Goal: Transaction & Acquisition: Obtain resource

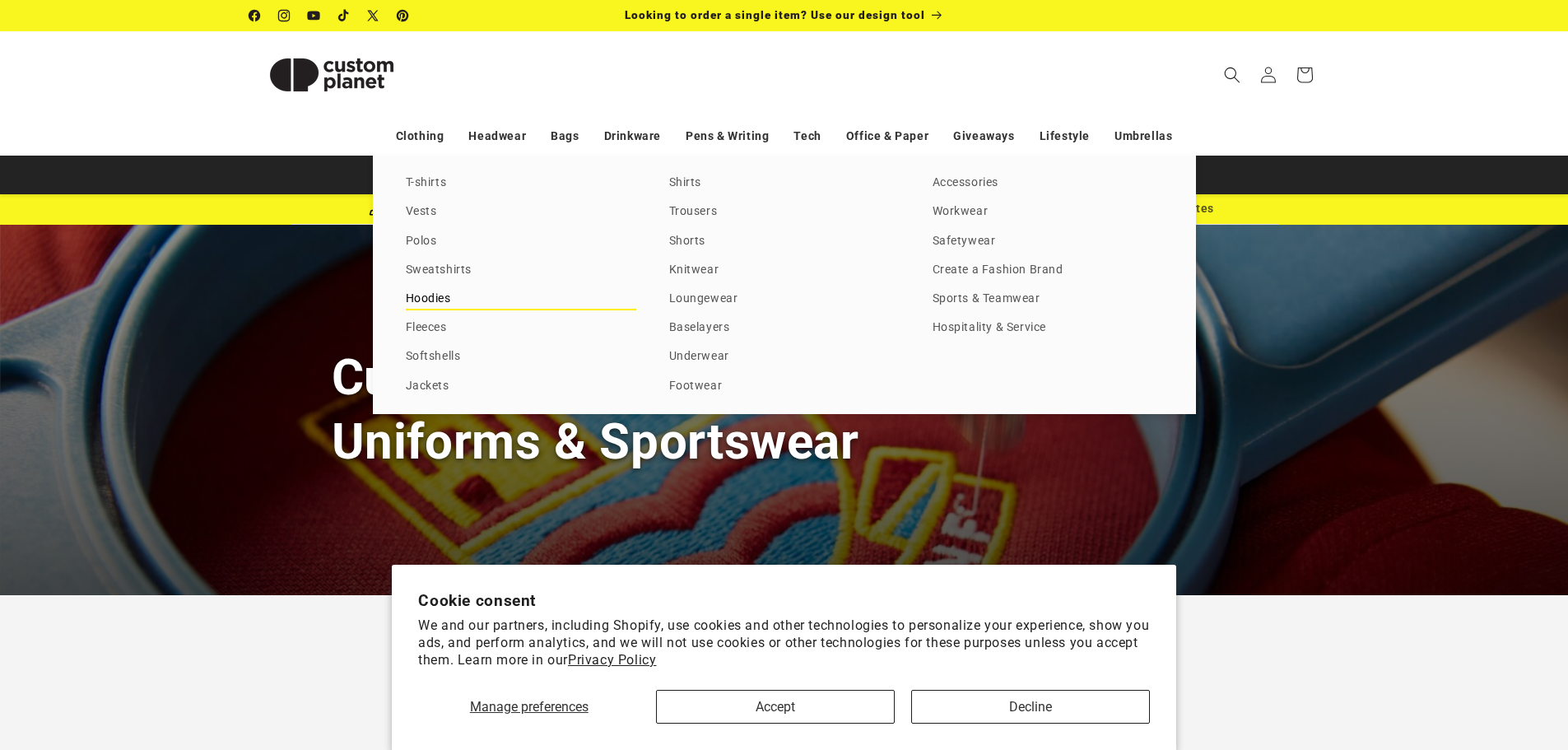
click at [443, 293] on link "Hoodies" at bounding box center [520, 299] width 230 height 22
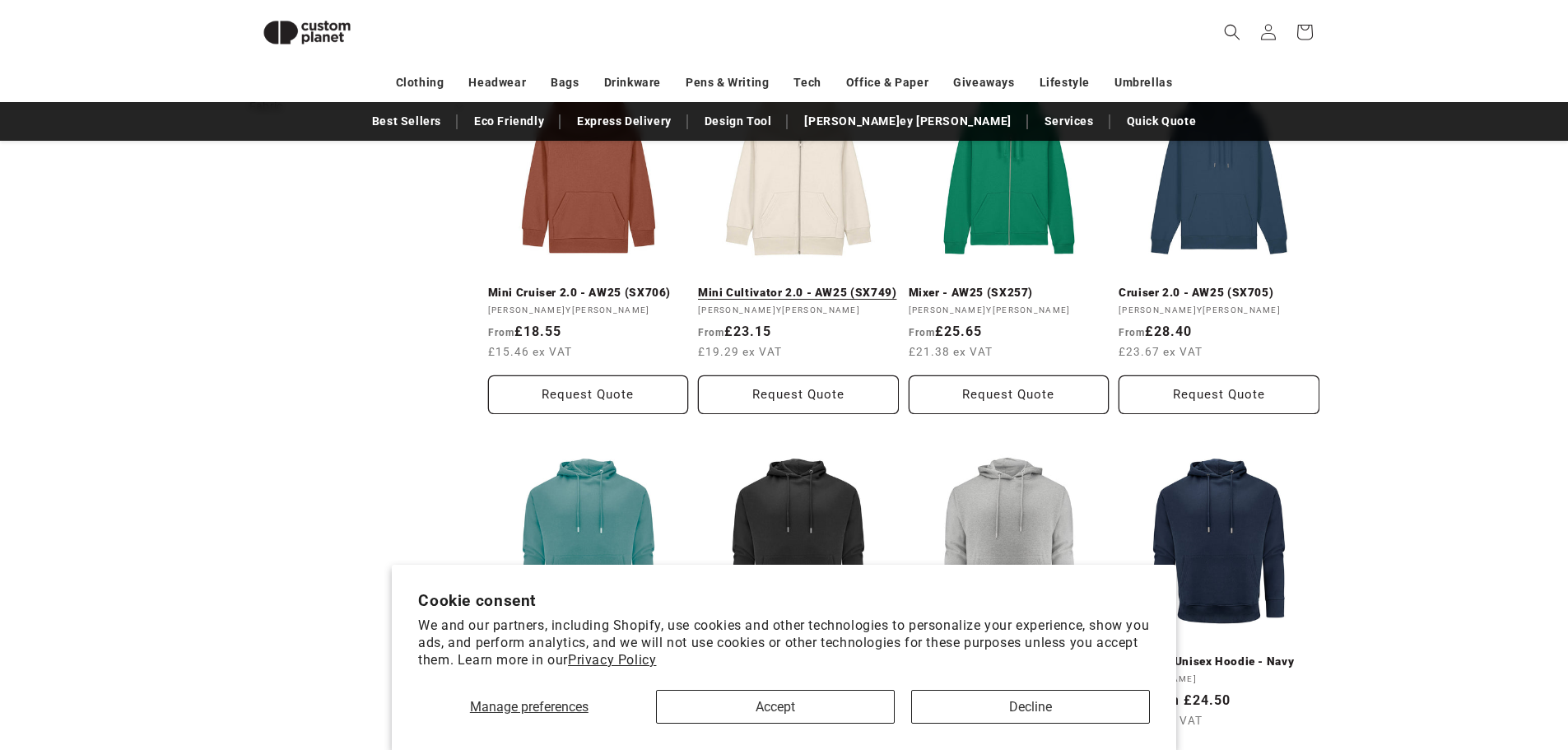
scroll to position [800, 0]
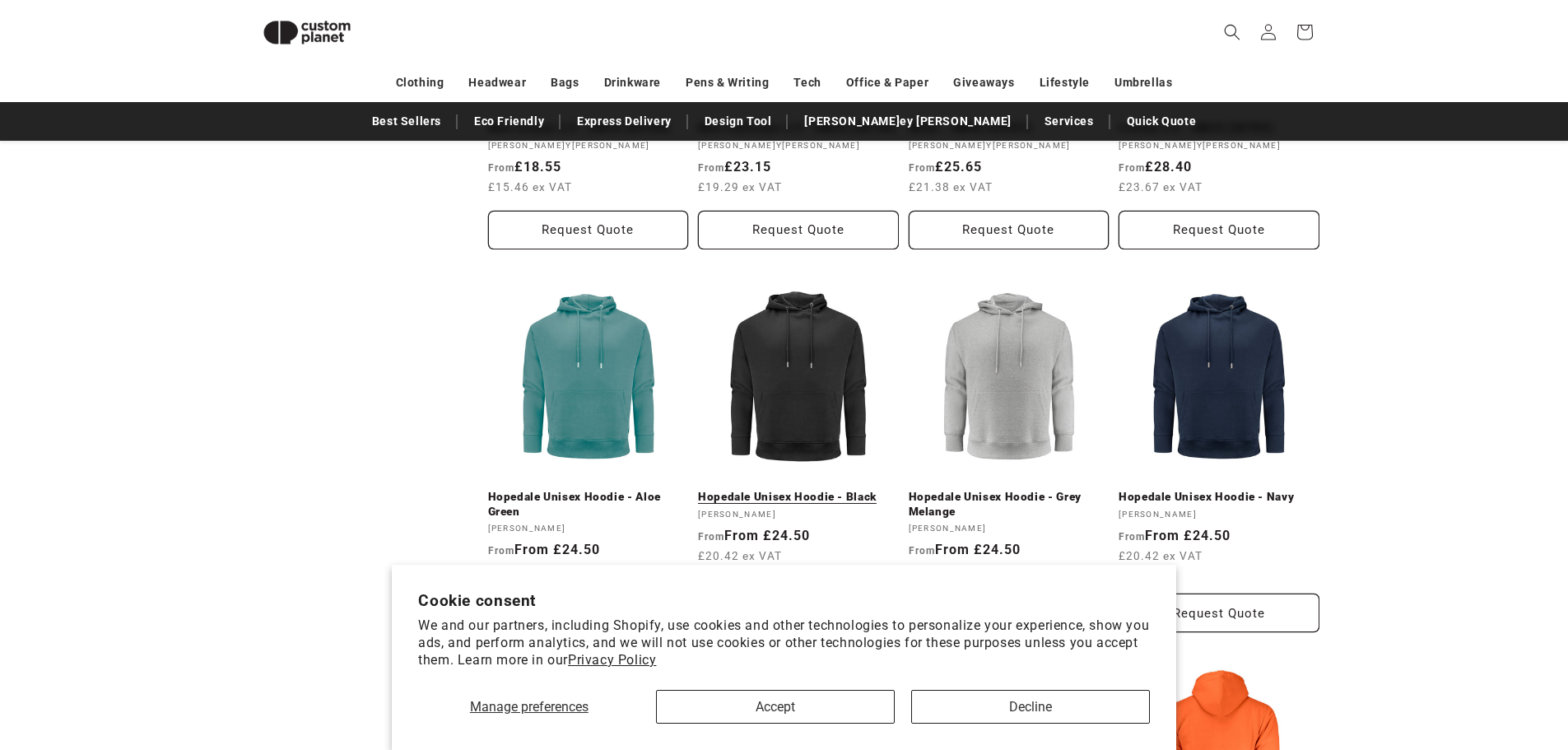
click at [821, 490] on link "Hopedale Unisex Hoodie - Black" at bounding box center [798, 498] width 201 height 15
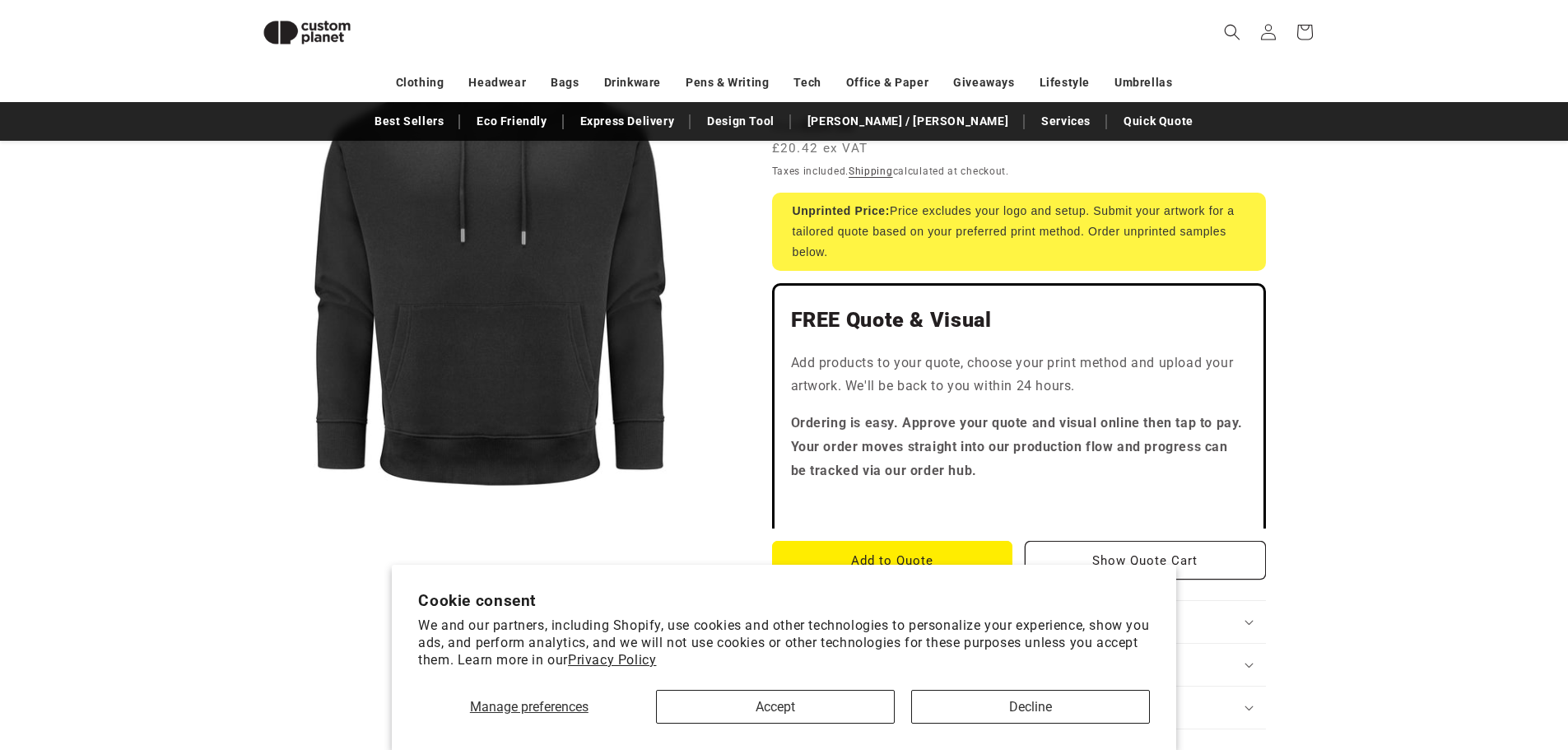
scroll to position [389, 0]
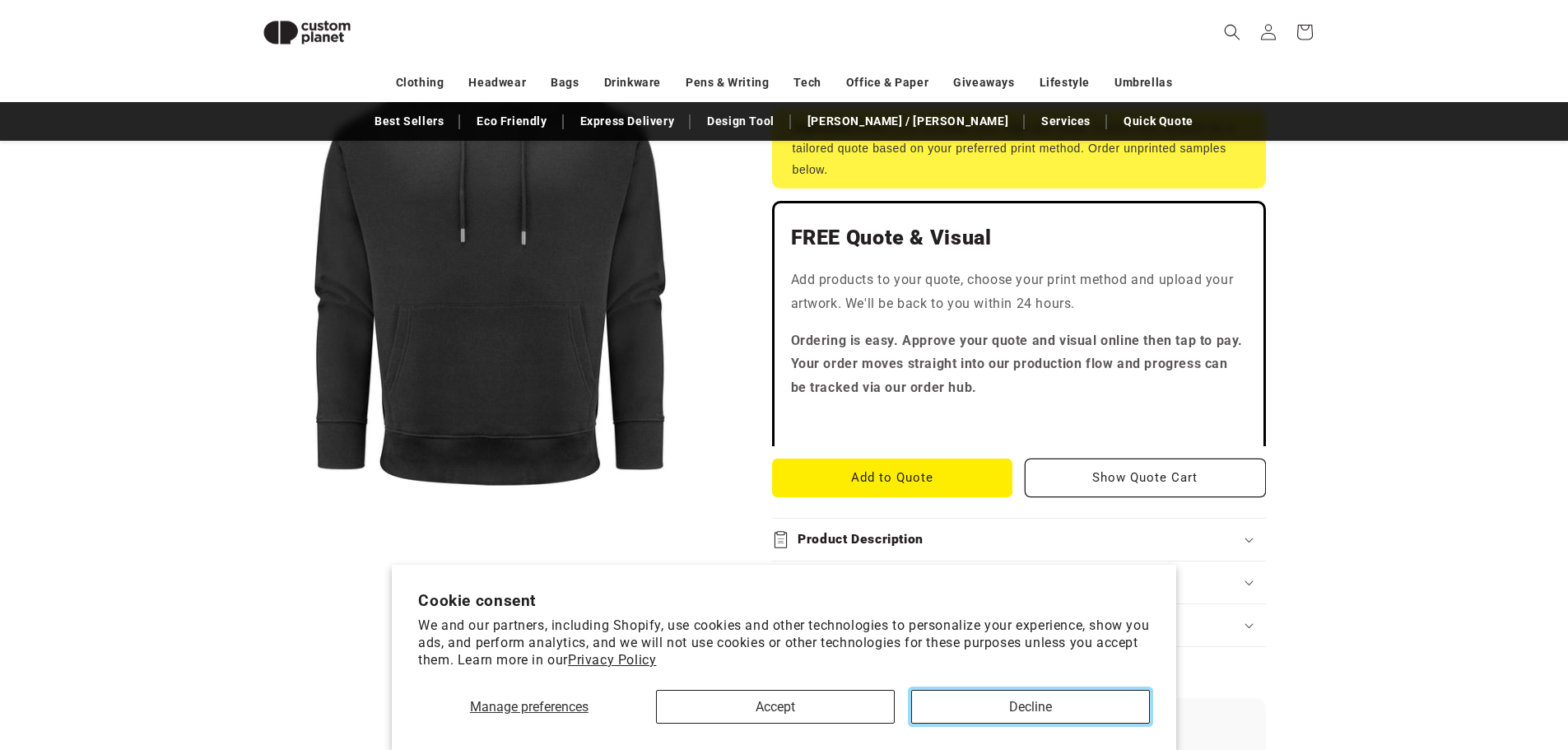
click at [1049, 709] on button "Decline" at bounding box center [1030, 706] width 239 height 34
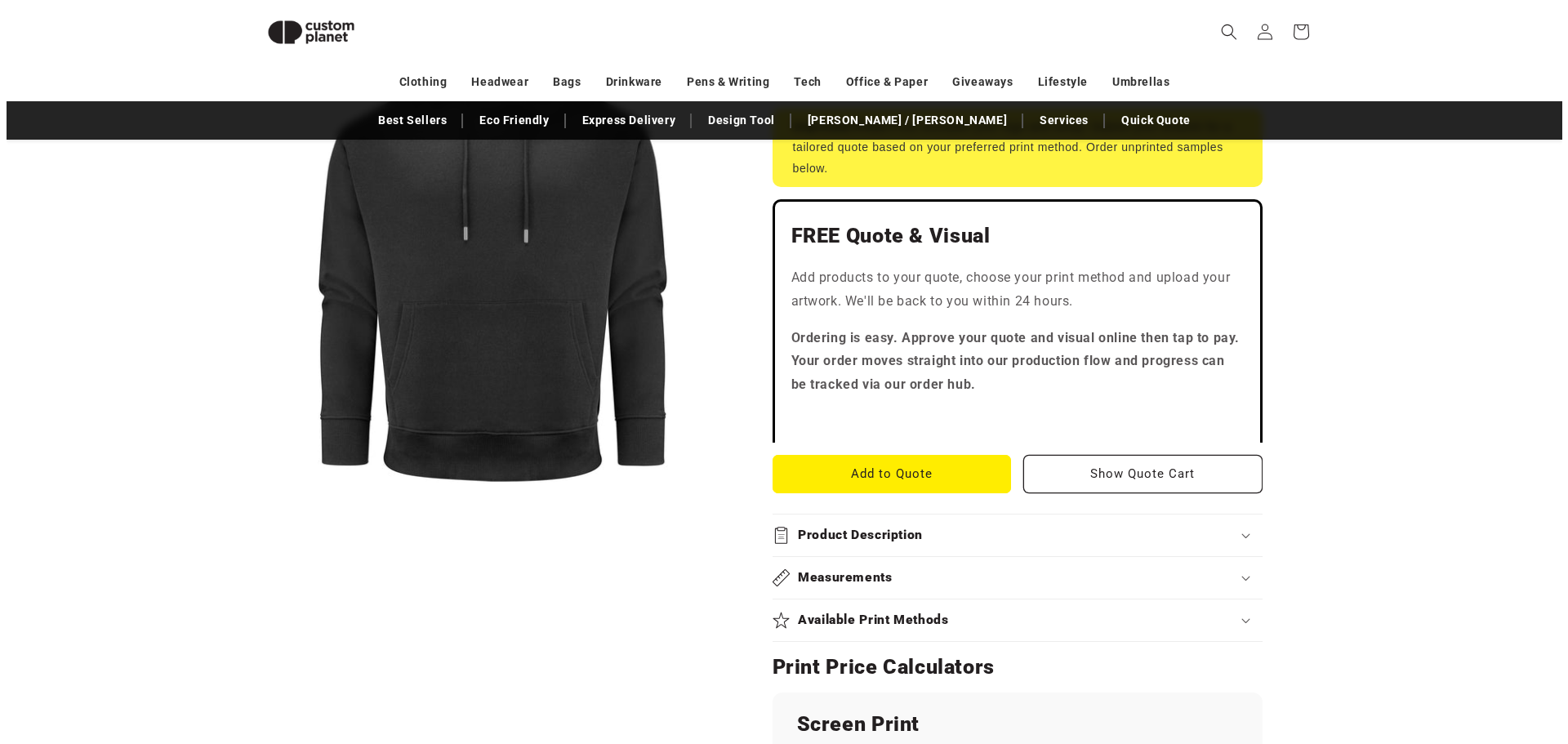
scroll to position [223, 0]
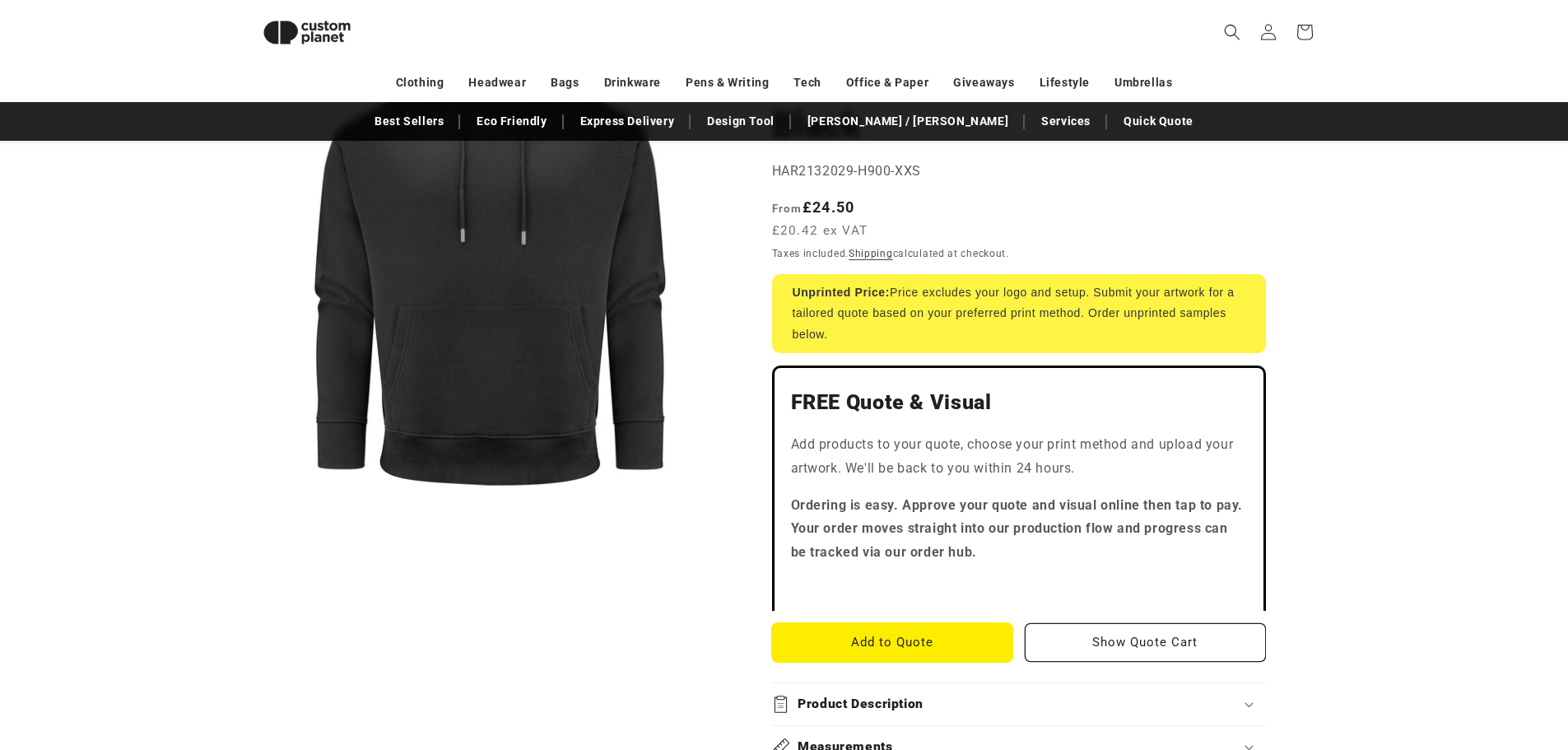
click at [957, 638] on button "Add to Quote" at bounding box center [892, 643] width 241 height 39
